Goal: Answer question/provide support: Share knowledge or assist other users

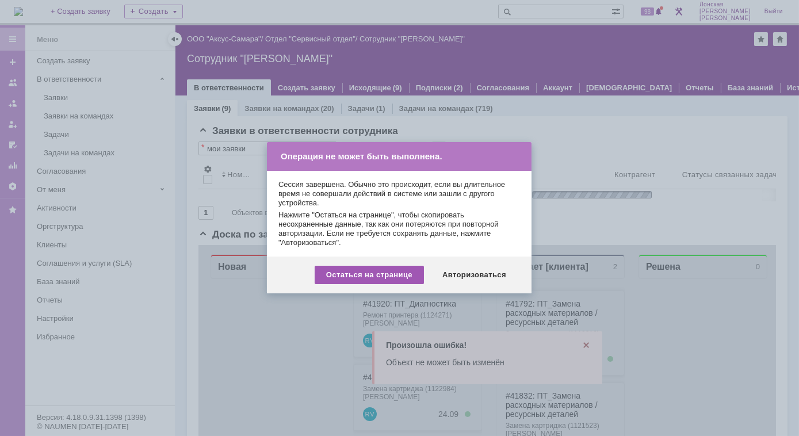
click at [388, 274] on div "Остаться на странице" at bounding box center [369, 275] width 109 height 18
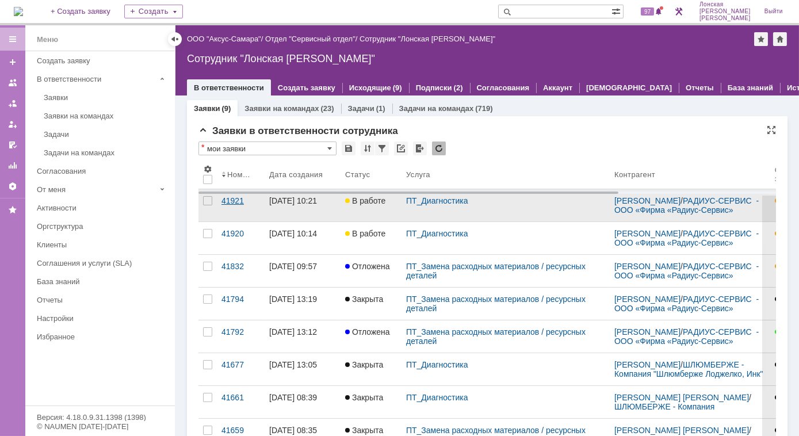
click at [231, 205] on div "41921" at bounding box center [240, 200] width 39 height 9
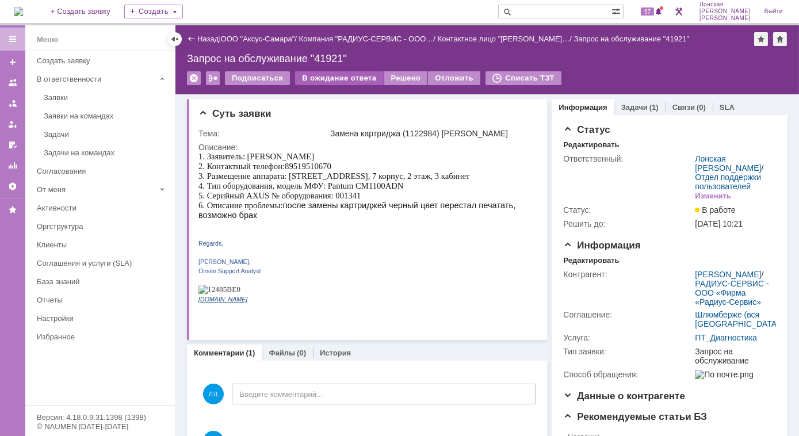
click at [320, 79] on div "В ожидание ответа" at bounding box center [339, 78] width 88 height 14
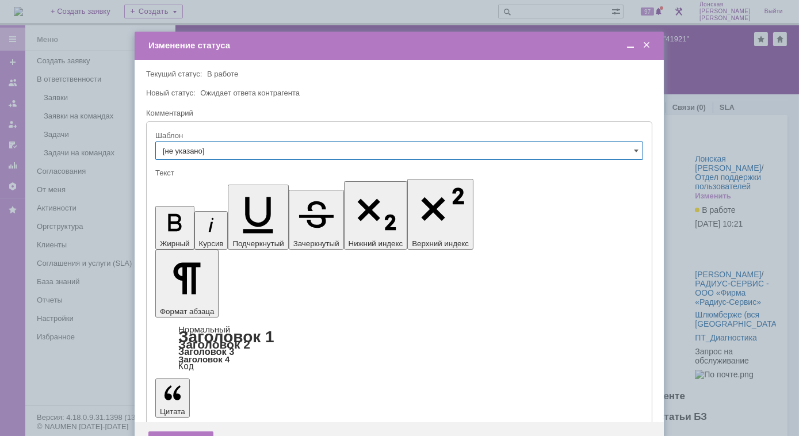
click at [649, 47] on span at bounding box center [647, 45] width 12 height 10
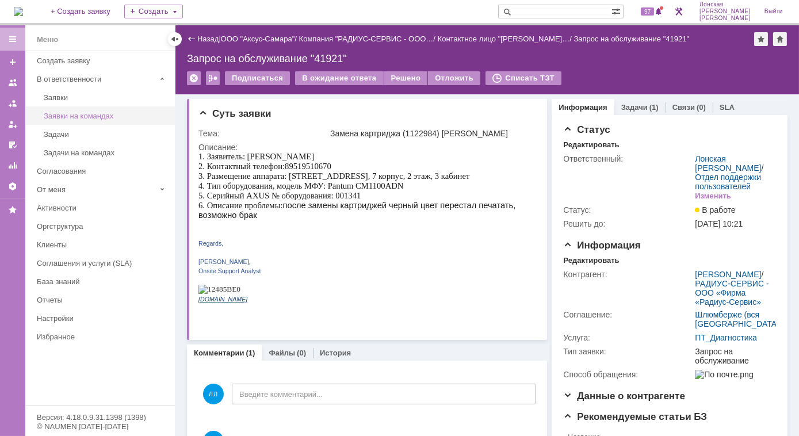
click at [70, 118] on div "Заявки на командах" at bounding box center [106, 116] width 124 height 9
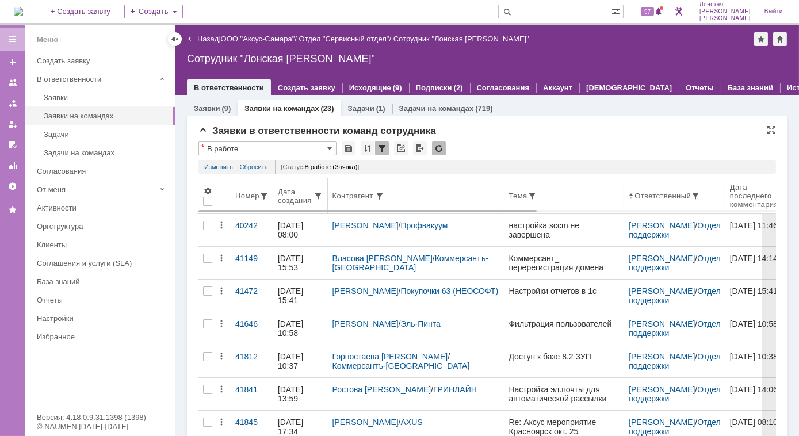
click at [293, 196] on div "Дата создания" at bounding box center [296, 195] width 36 height 17
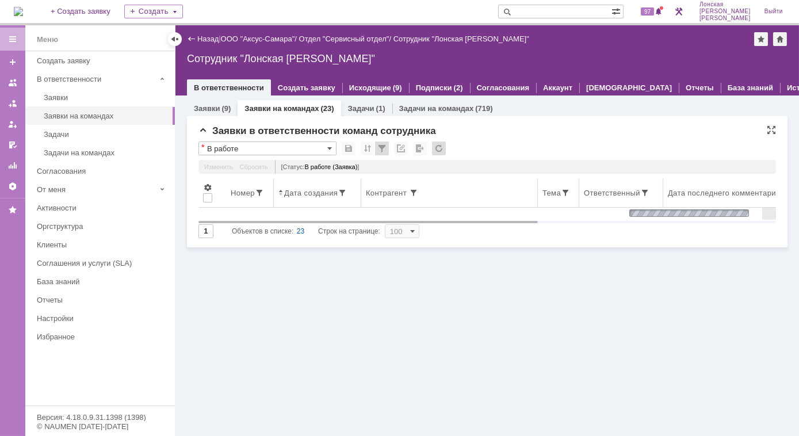
click at [295, 201] on th "Дата создания" at bounding box center [317, 192] width 87 height 29
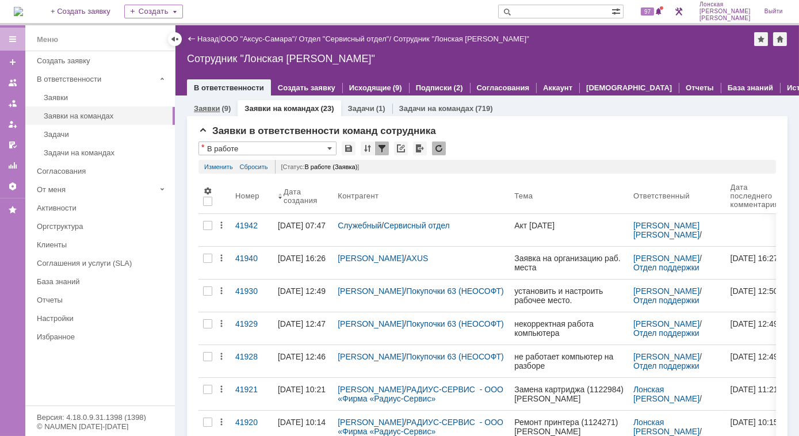
click at [213, 111] on link "Заявки" at bounding box center [207, 108] width 26 height 9
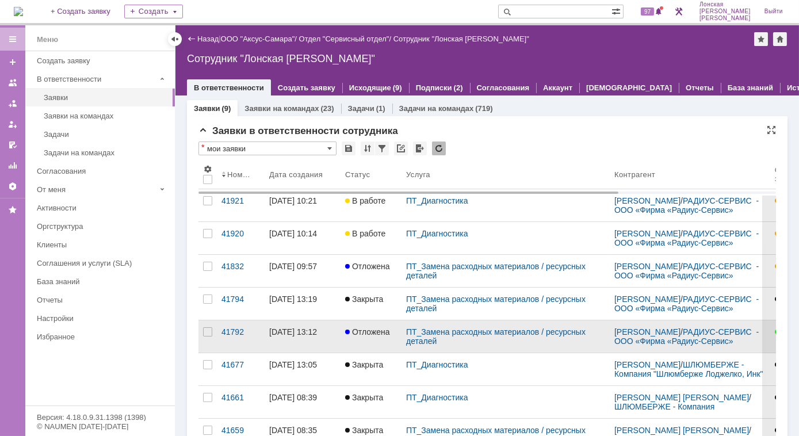
click at [293, 336] on div "[DATE] 13:12" at bounding box center [293, 331] width 48 height 9
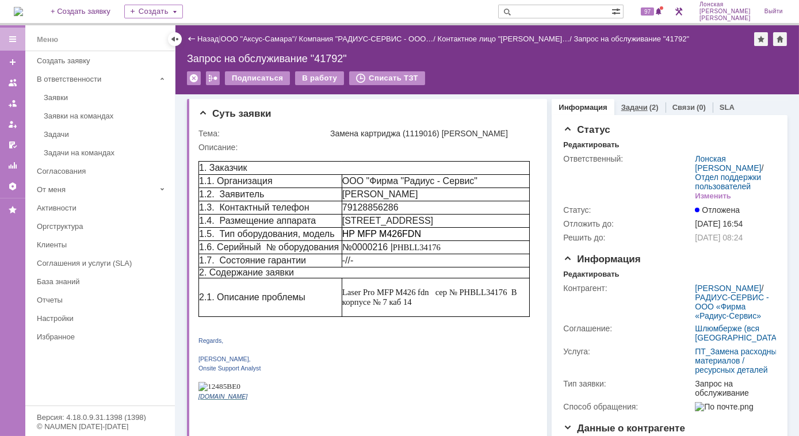
click at [632, 106] on link "Задачи" at bounding box center [634, 107] width 26 height 9
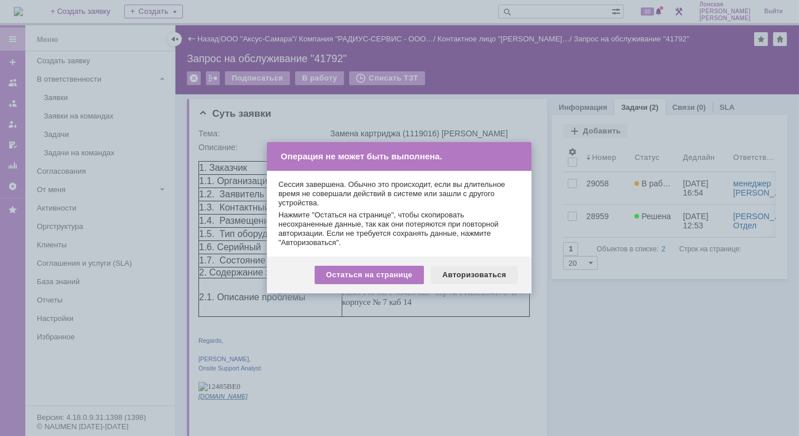
click at [463, 277] on div "Авторизоваться" at bounding box center [474, 275] width 87 height 18
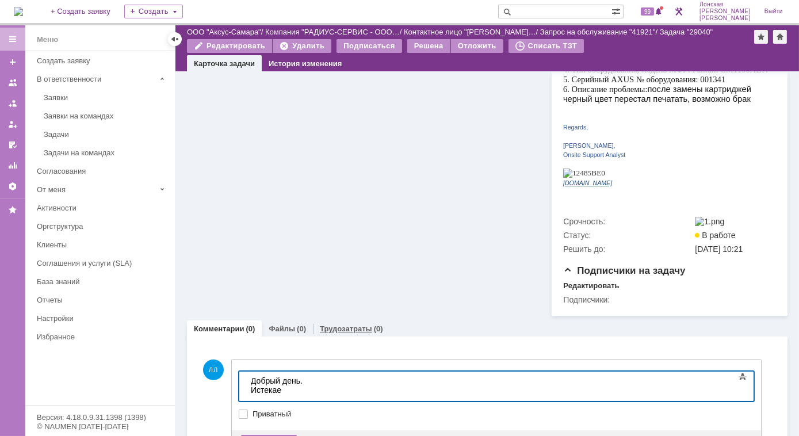
scroll to position [303, 0]
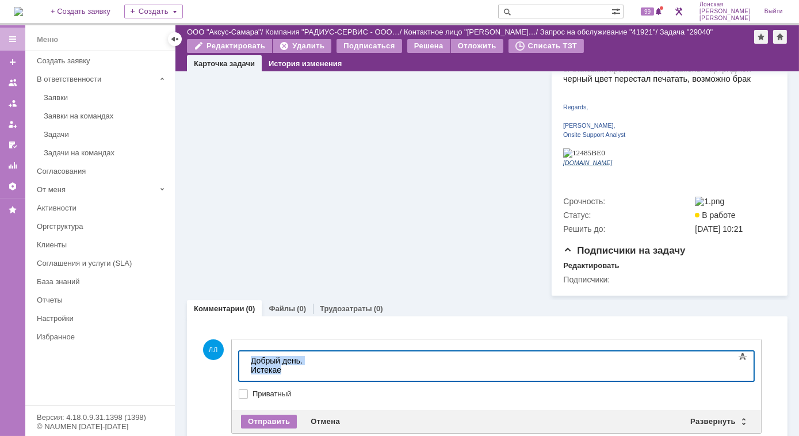
drag, startPoint x: 284, startPoint y: 370, endPoint x: 455, endPoint y: 692, distance: 364.8
click at [246, 364] on html "Добрый день. Истекае" at bounding box center [332, 365] width 173 height 28
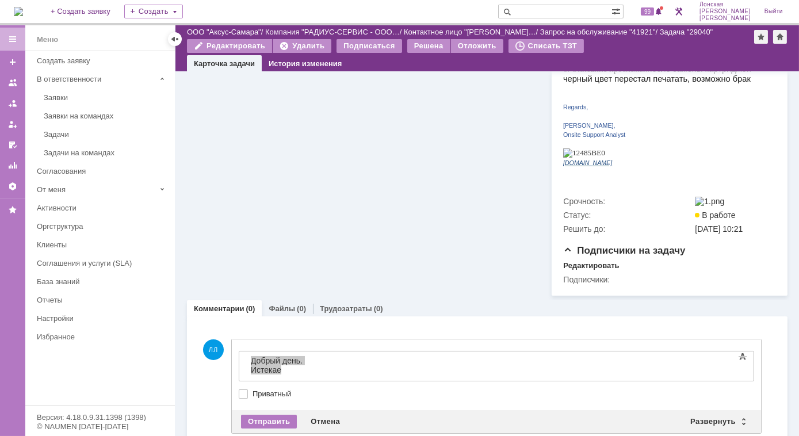
click at [210, 341] on div "ЛЛ Добавление комментария Внимание! Основные параметры Текст Жирный Курсив Подч…" at bounding box center [479, 386] width 562 height 124
click at [271, 415] on div "Отправить" at bounding box center [269, 422] width 56 height 14
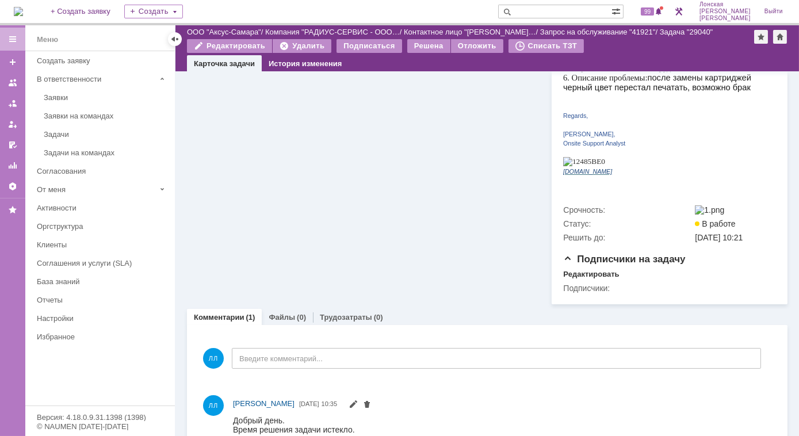
scroll to position [0, 0]
click at [91, 95] on div "Заявки" at bounding box center [106, 97] width 124 height 9
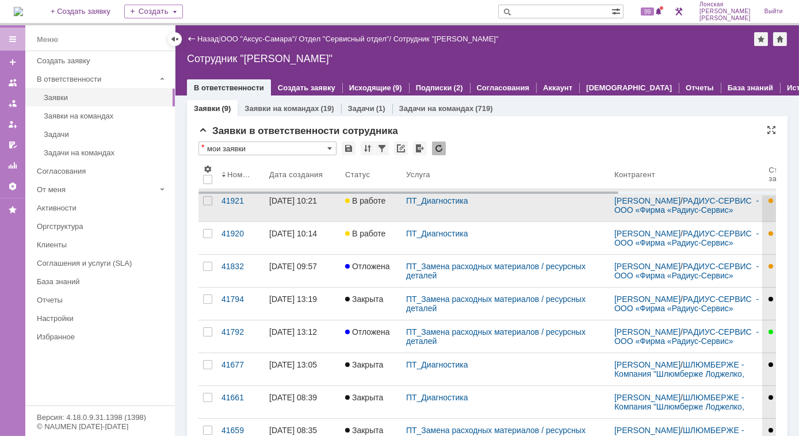
click at [305, 205] on div "22.09.2025 10:21" at bounding box center [293, 200] width 48 height 9
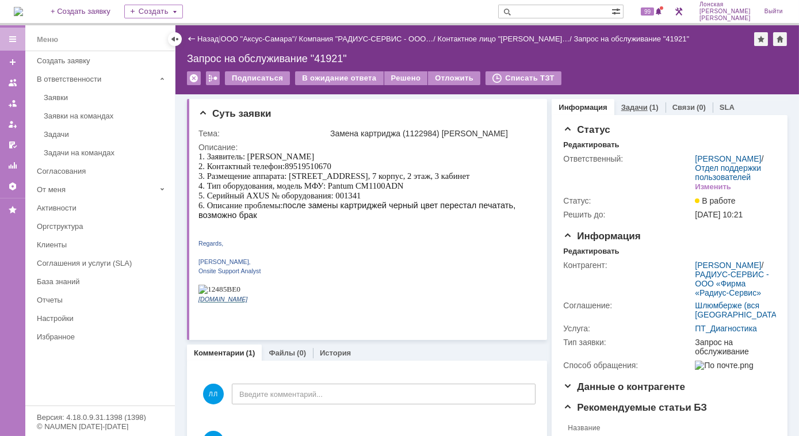
click at [621, 108] on link "Задачи" at bounding box center [634, 107] width 26 height 9
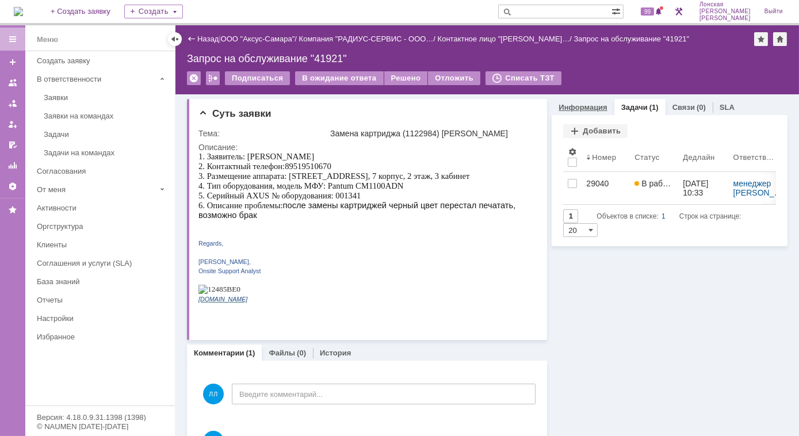
click at [596, 109] on link "Информация" at bounding box center [582, 107] width 48 height 9
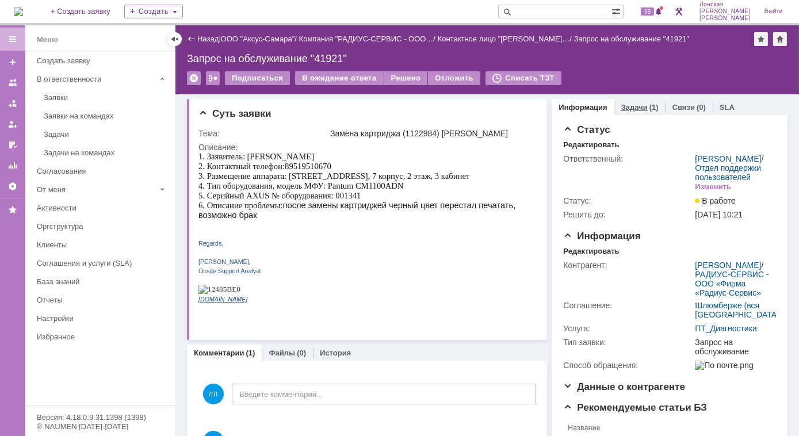
click at [614, 100] on div "Задачи (1)" at bounding box center [639, 107] width 51 height 17
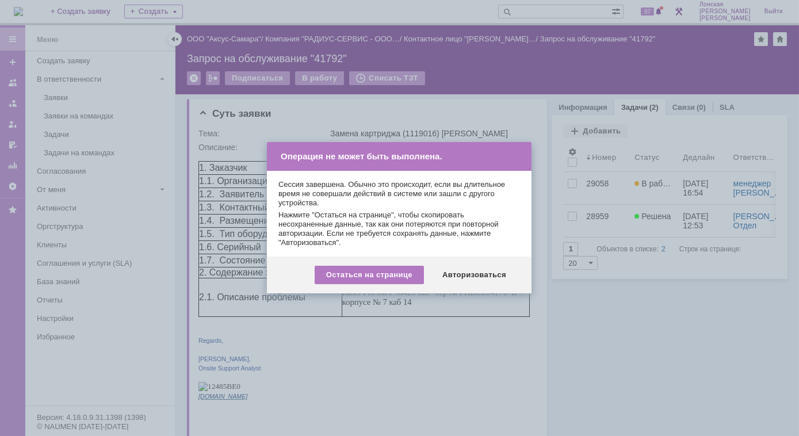
click at [698, 359] on div at bounding box center [399, 218] width 799 height 436
click at [397, 276] on div "Остаться на странице" at bounding box center [369, 275] width 109 height 18
